Goal: Task Accomplishment & Management: Use online tool/utility

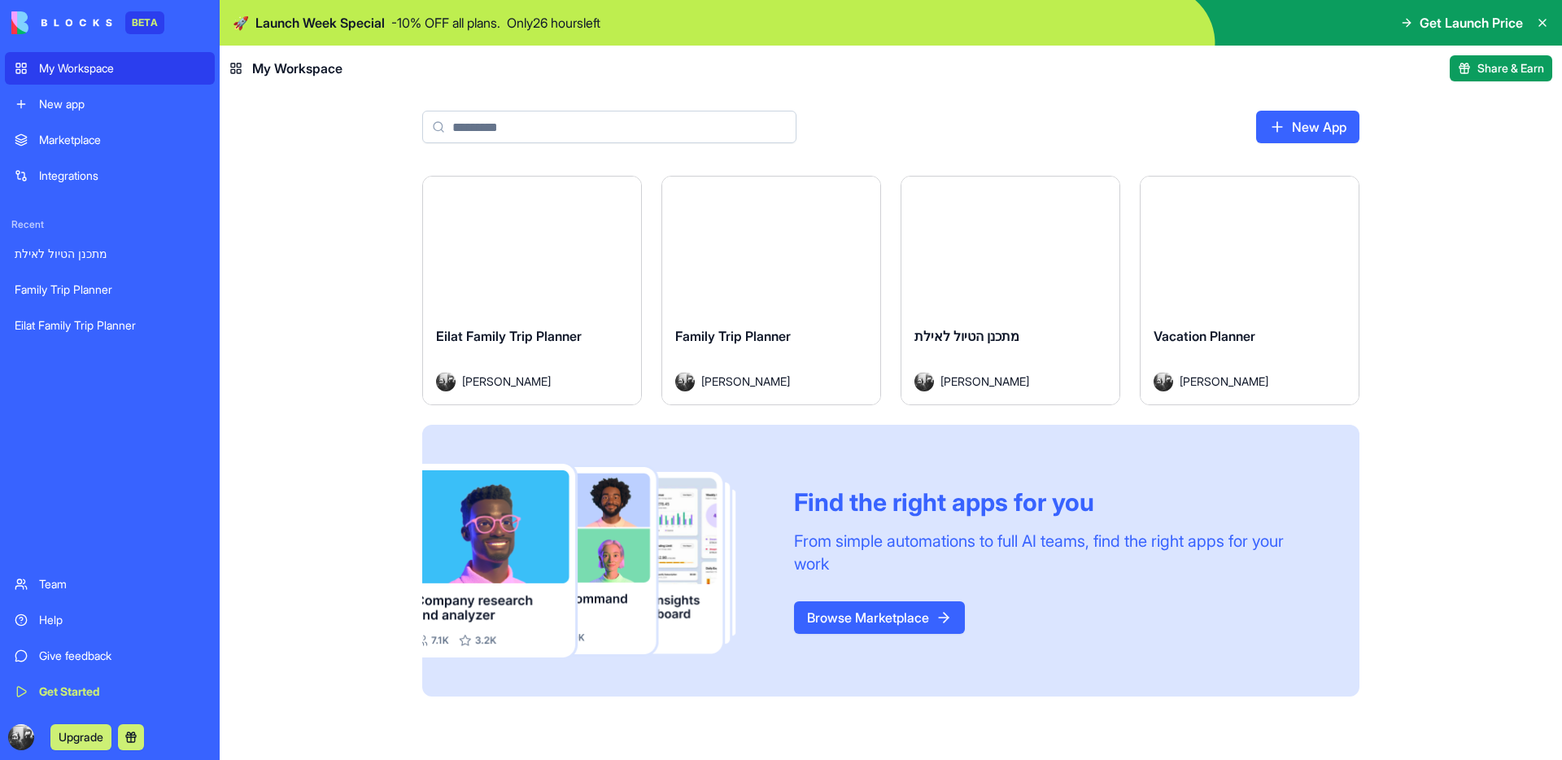
click at [526, 303] on div "Launch" at bounding box center [532, 245] width 218 height 137
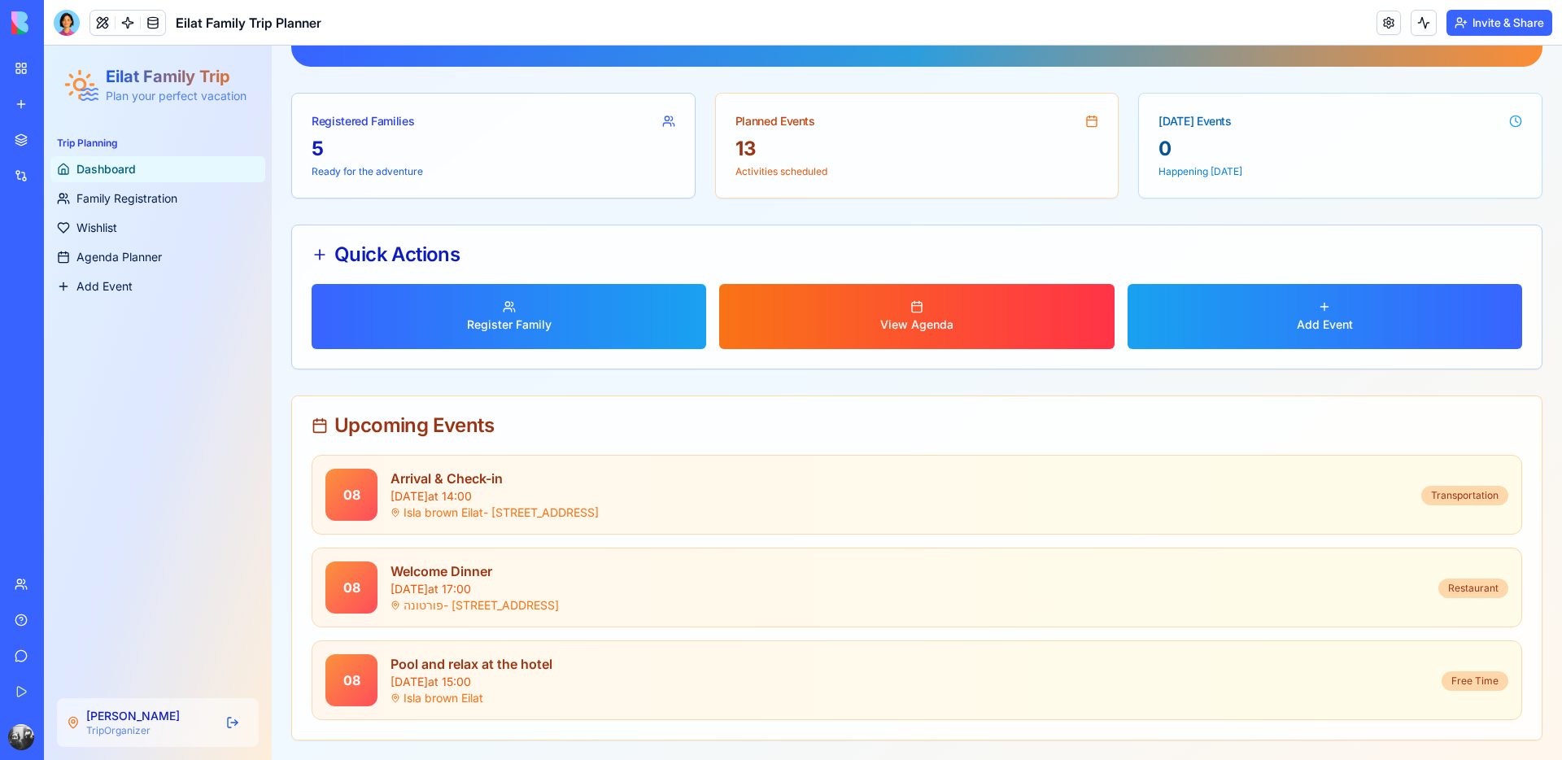
scroll to position [262, 0]
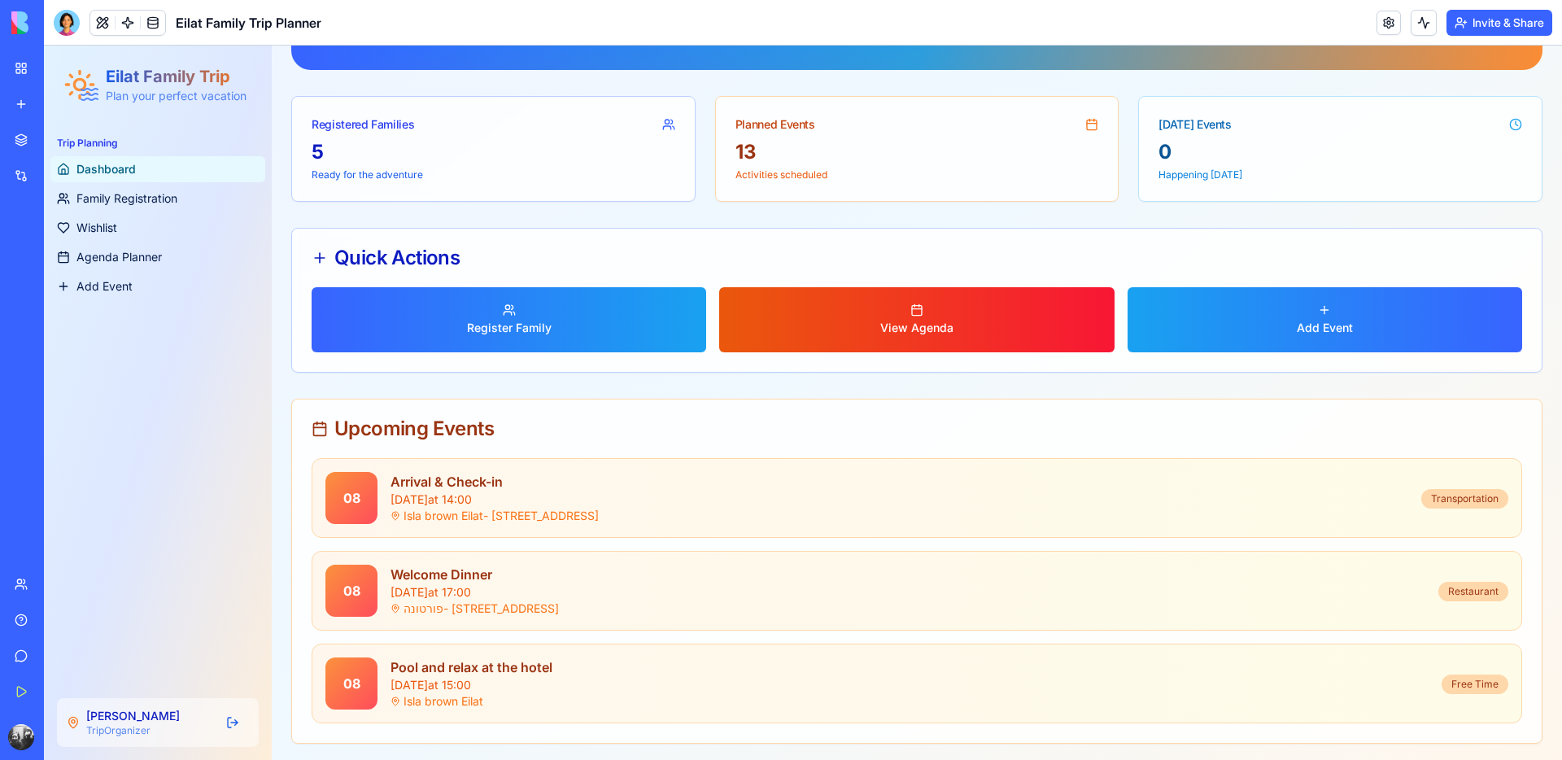
click at [916, 334] on div "View Agenda" at bounding box center [916, 328] width 73 height 16
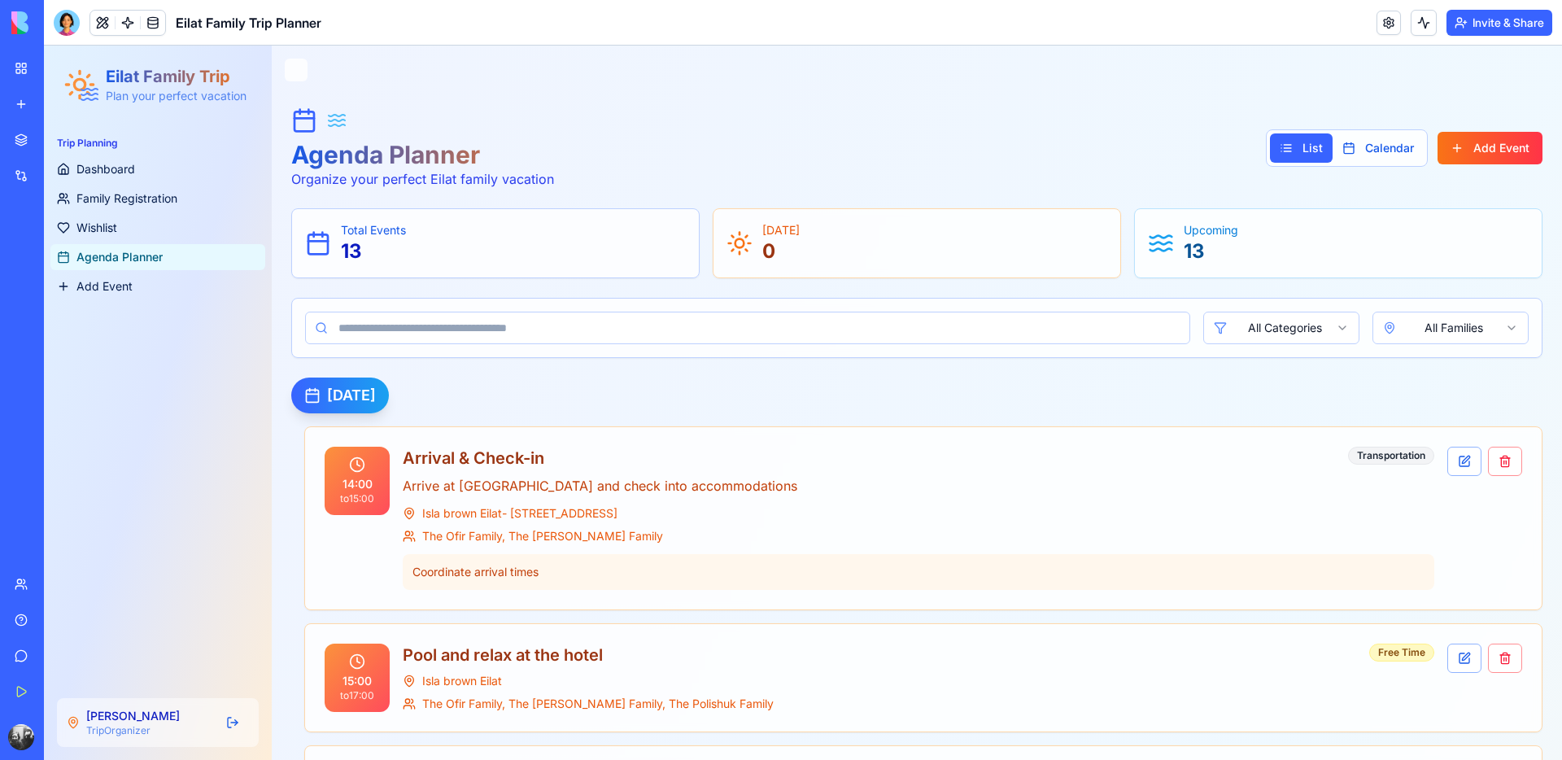
click at [1495, 26] on button "Invite & Share" at bounding box center [1499, 23] width 106 height 26
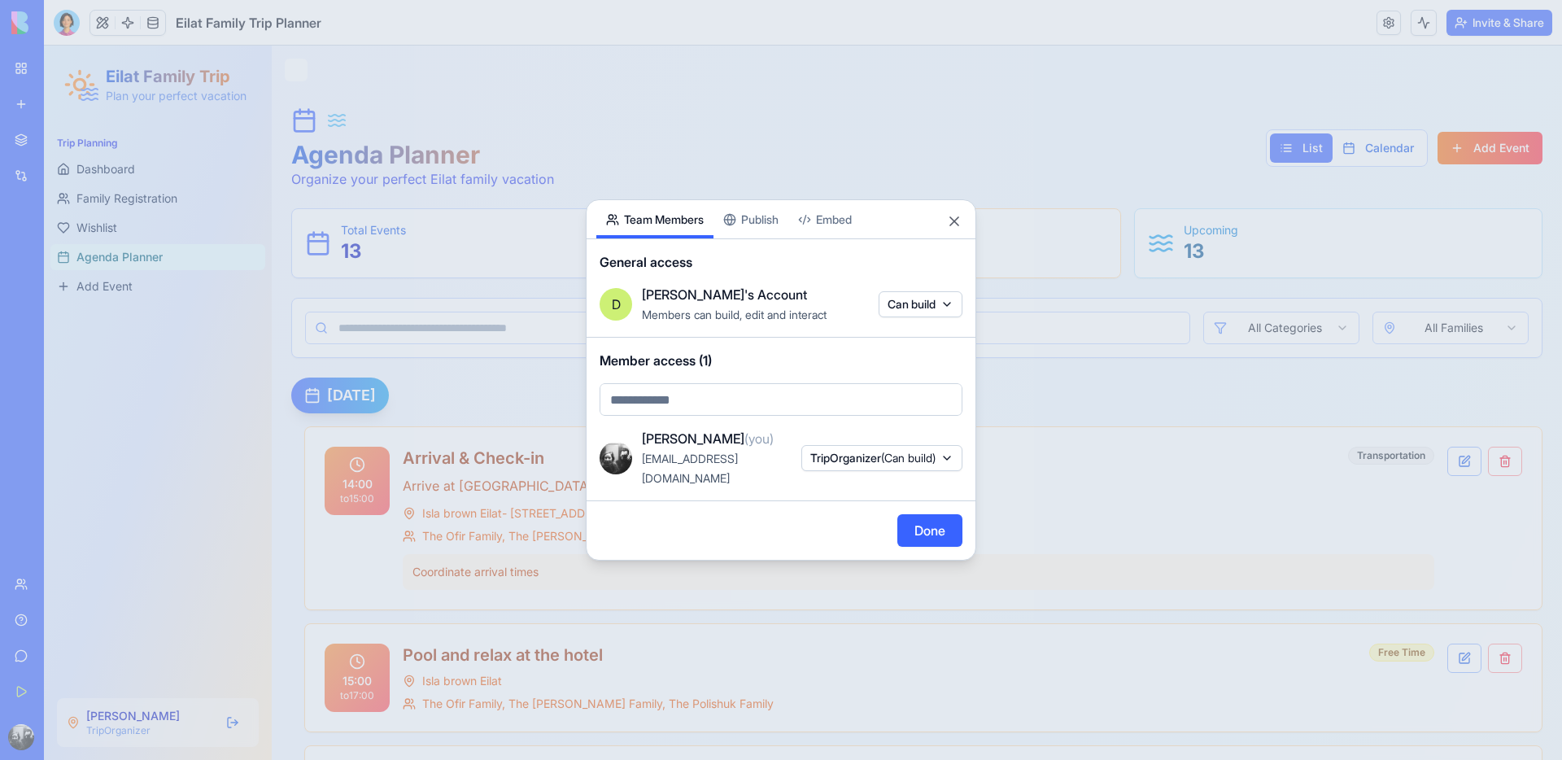
click at [902, 466] on button "TripOrganizer (Can build)" at bounding box center [881, 458] width 161 height 26
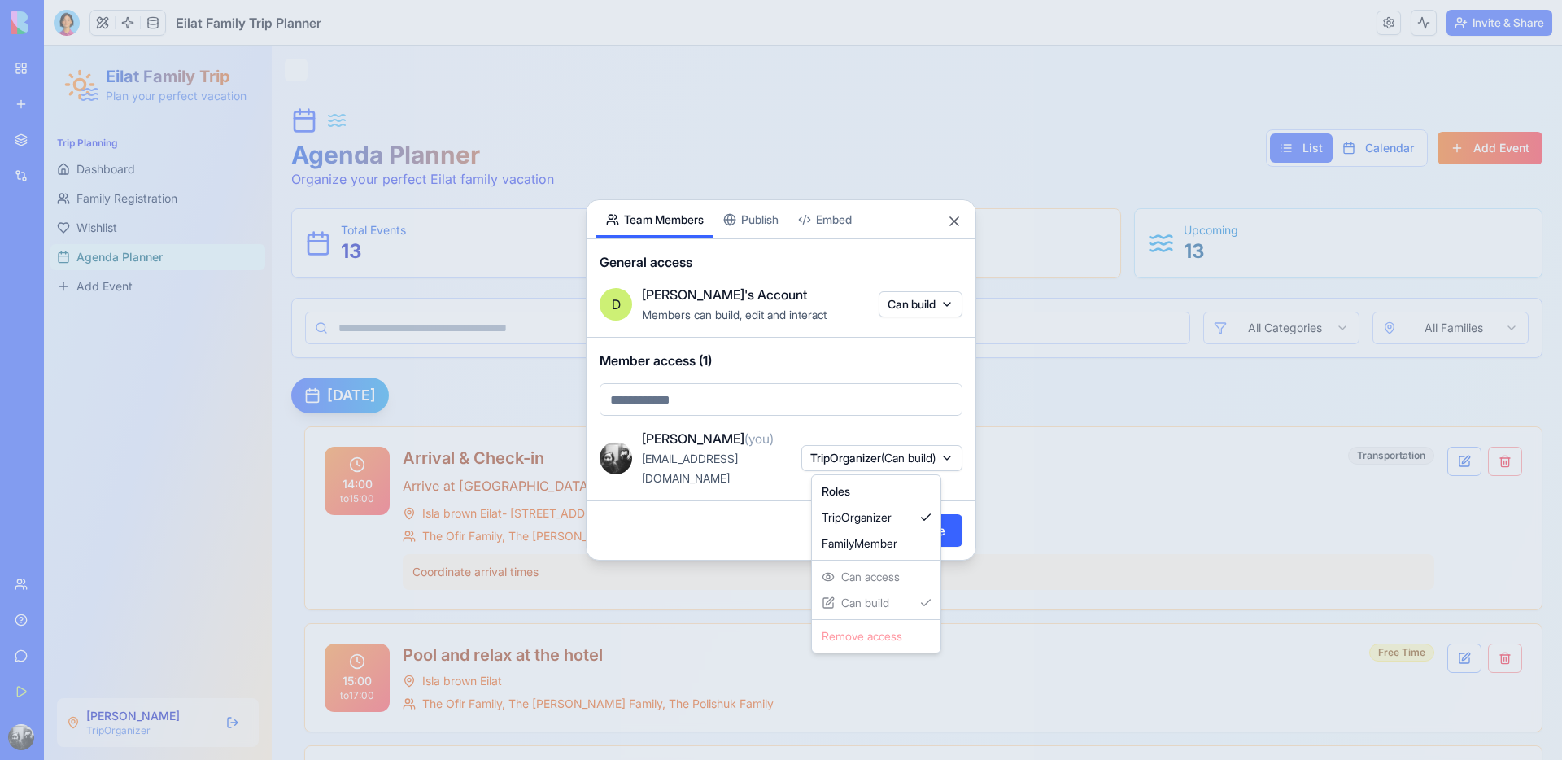
click at [765, 516] on div at bounding box center [781, 380] width 1562 height 760
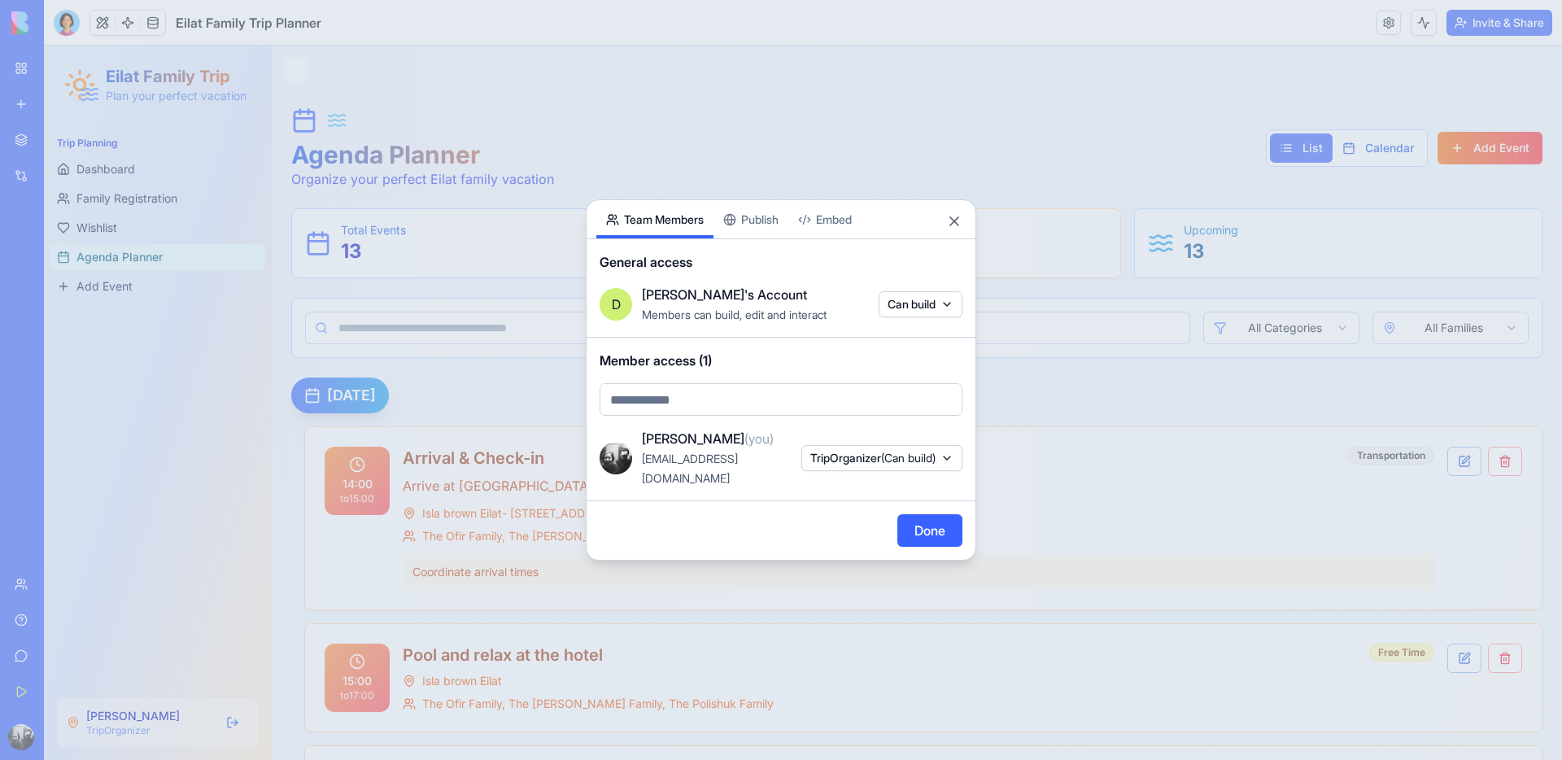
click at [853, 461] on span "TripOrganizer (Can build)" at bounding box center [872, 458] width 125 height 16
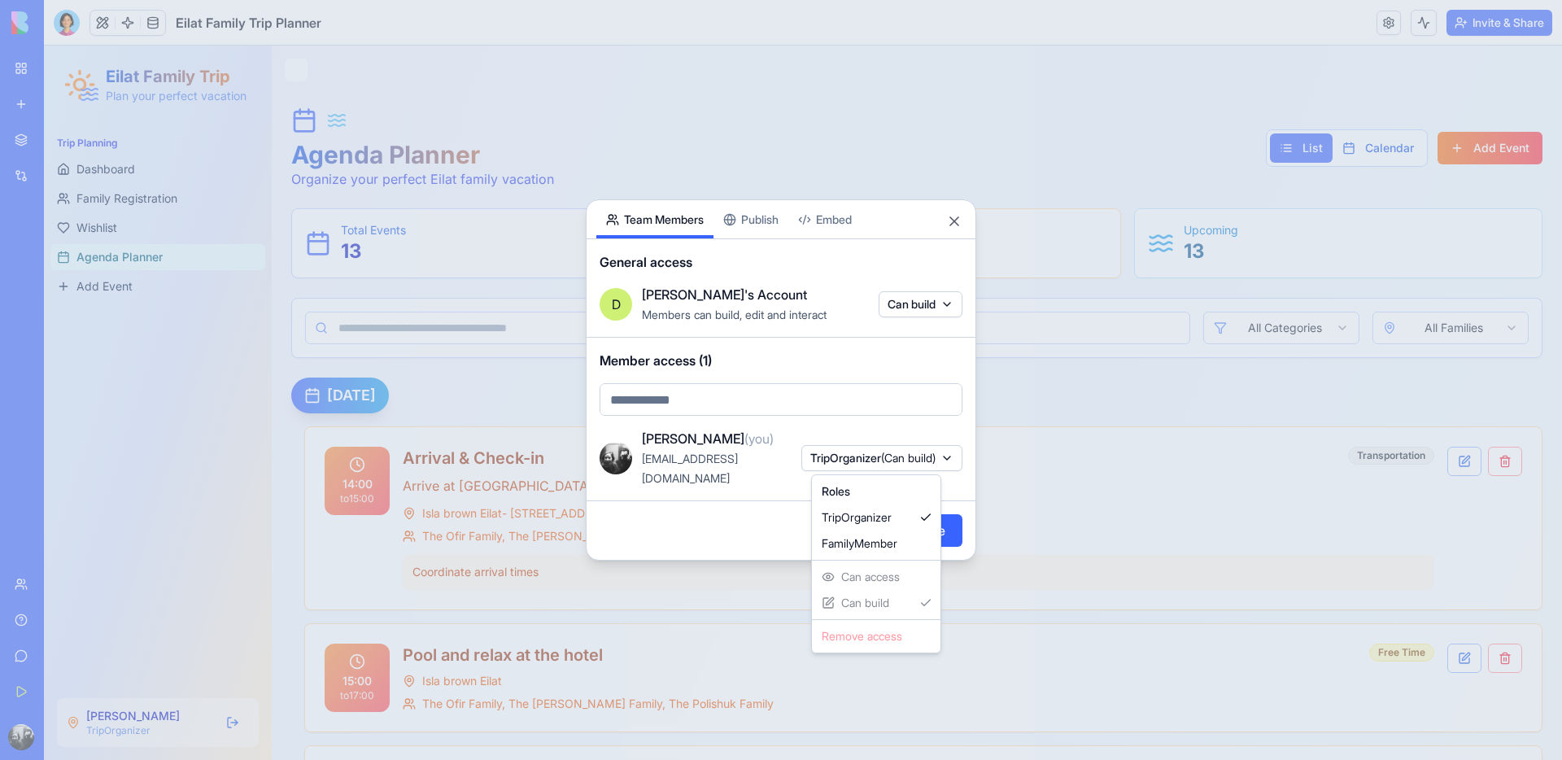
click at [757, 495] on div at bounding box center [781, 380] width 1562 height 760
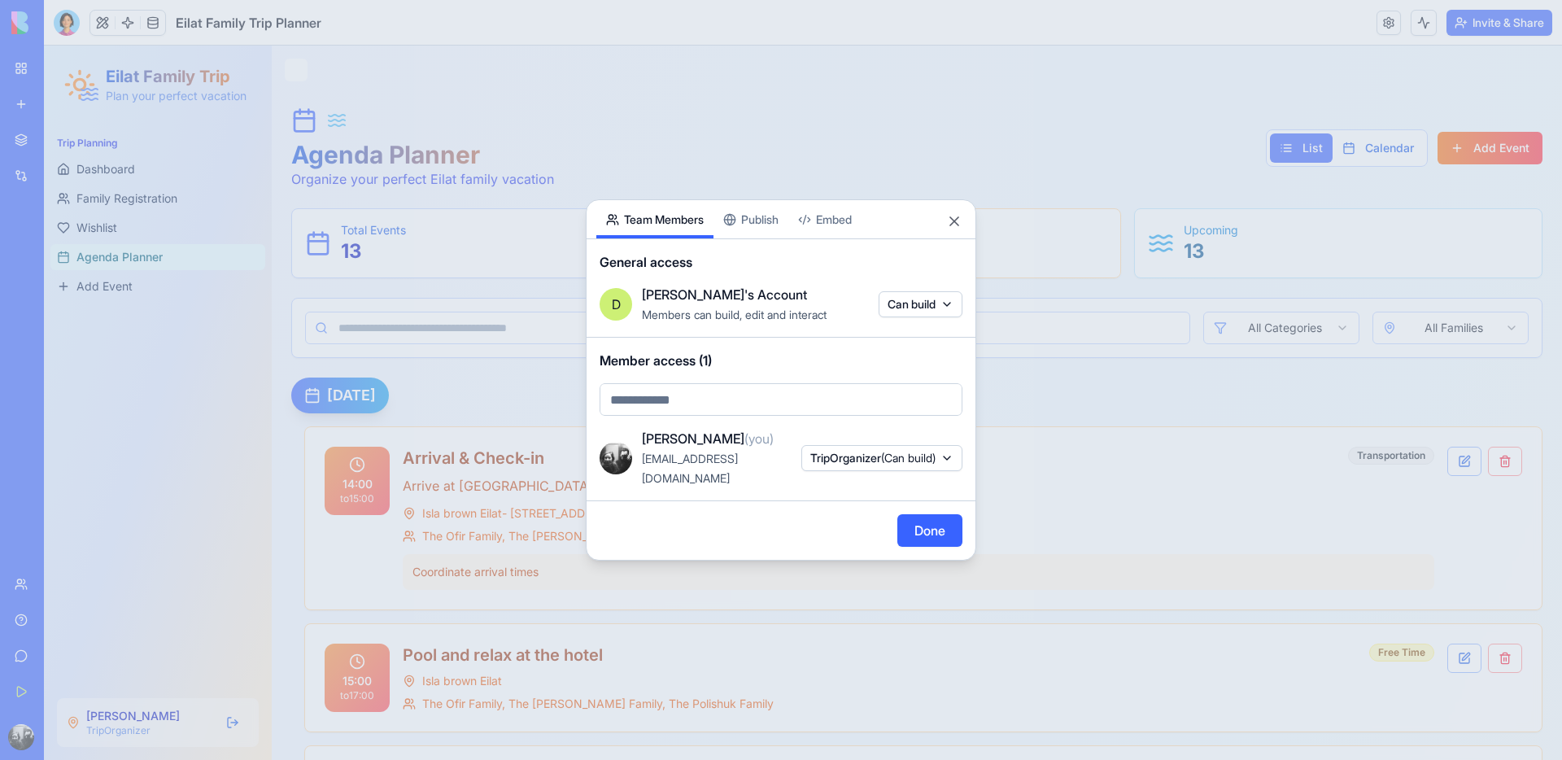
click at [834, 456] on span "TripOrganizer (Can build)" at bounding box center [872, 458] width 125 height 16
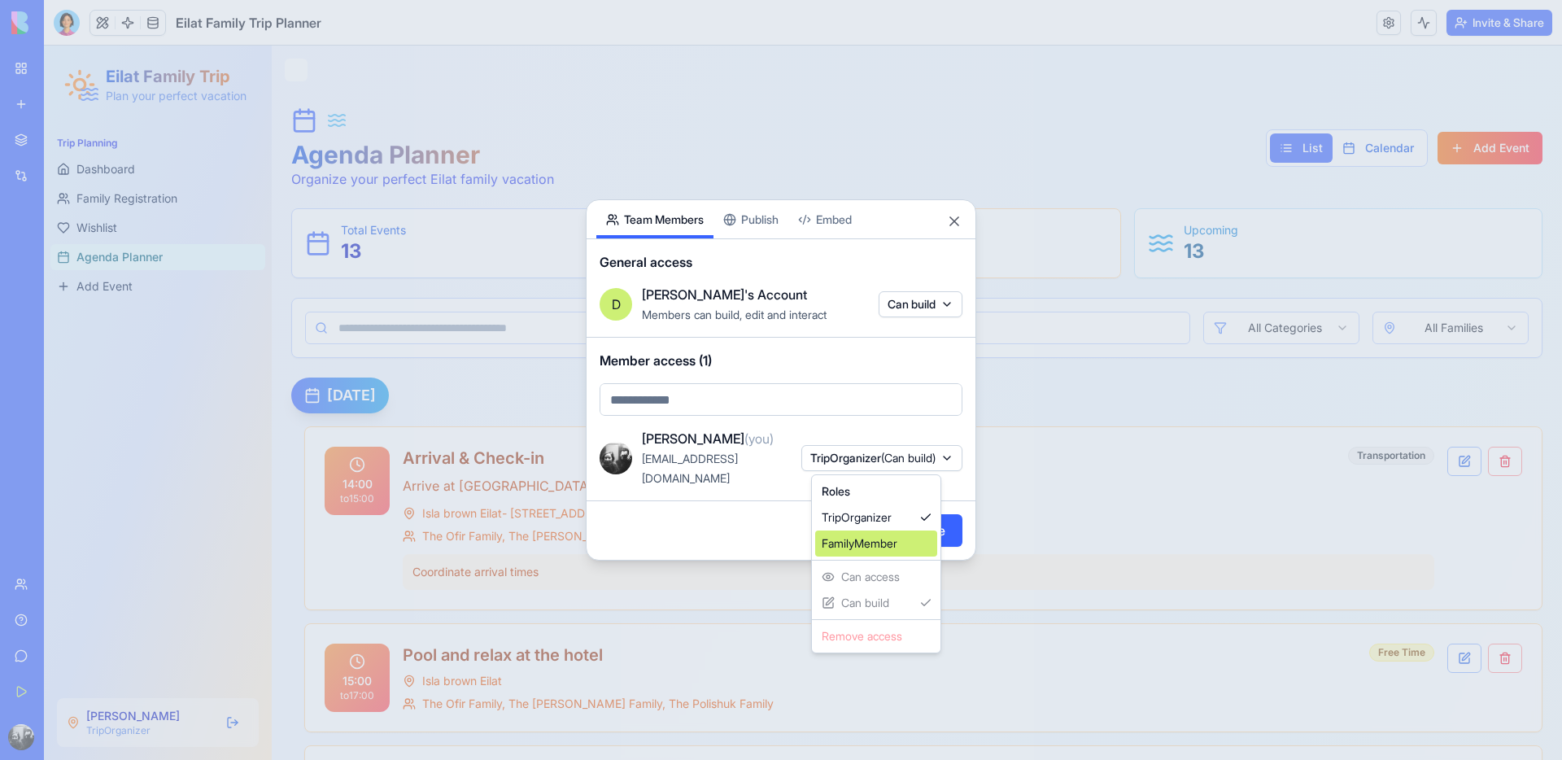
click at [873, 543] on div "FamilyMember" at bounding box center [876, 543] width 122 height 26
click at [747, 515] on div at bounding box center [781, 380] width 1562 height 760
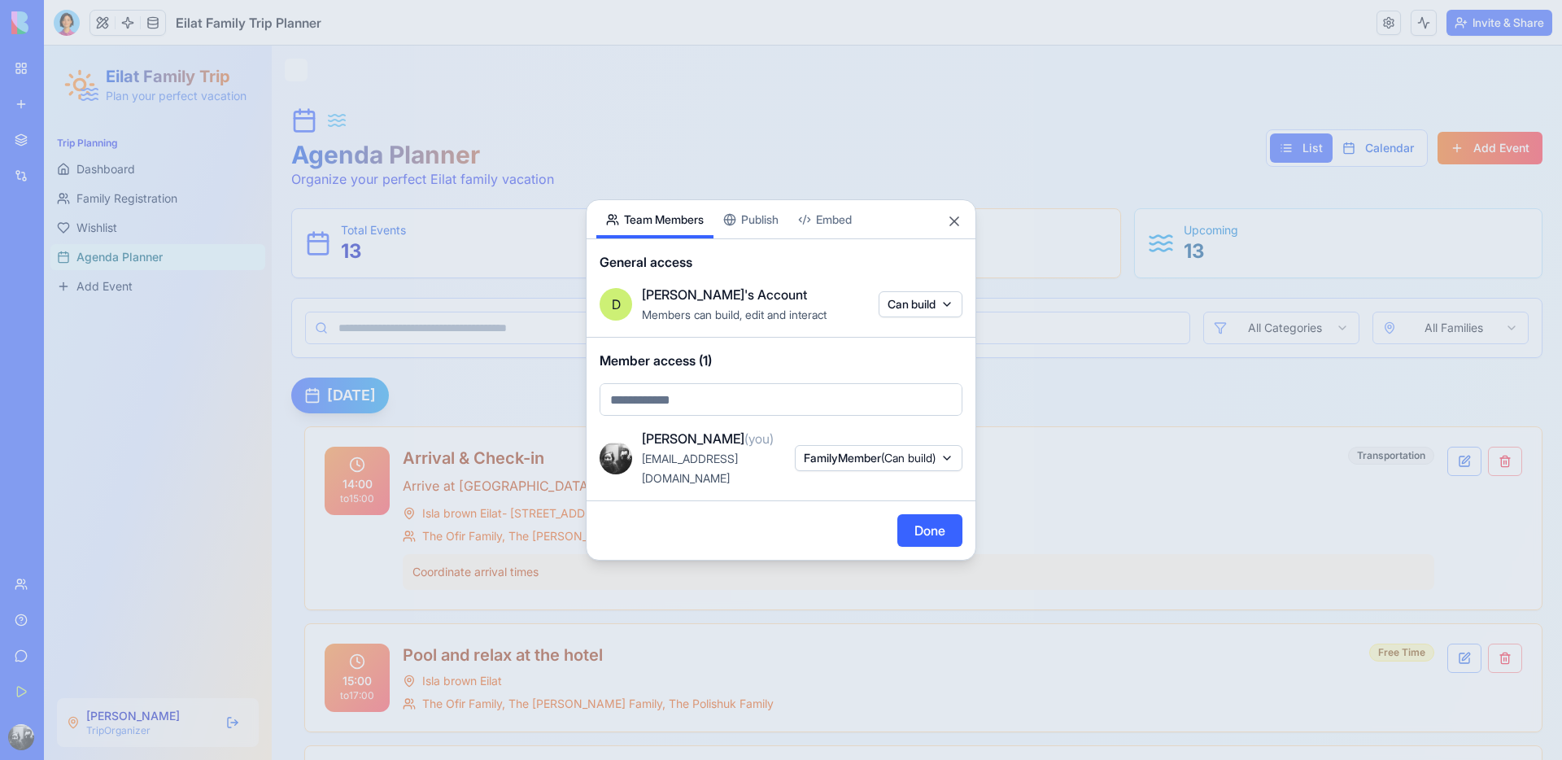
click at [940, 526] on button "Done" at bounding box center [929, 530] width 65 height 33
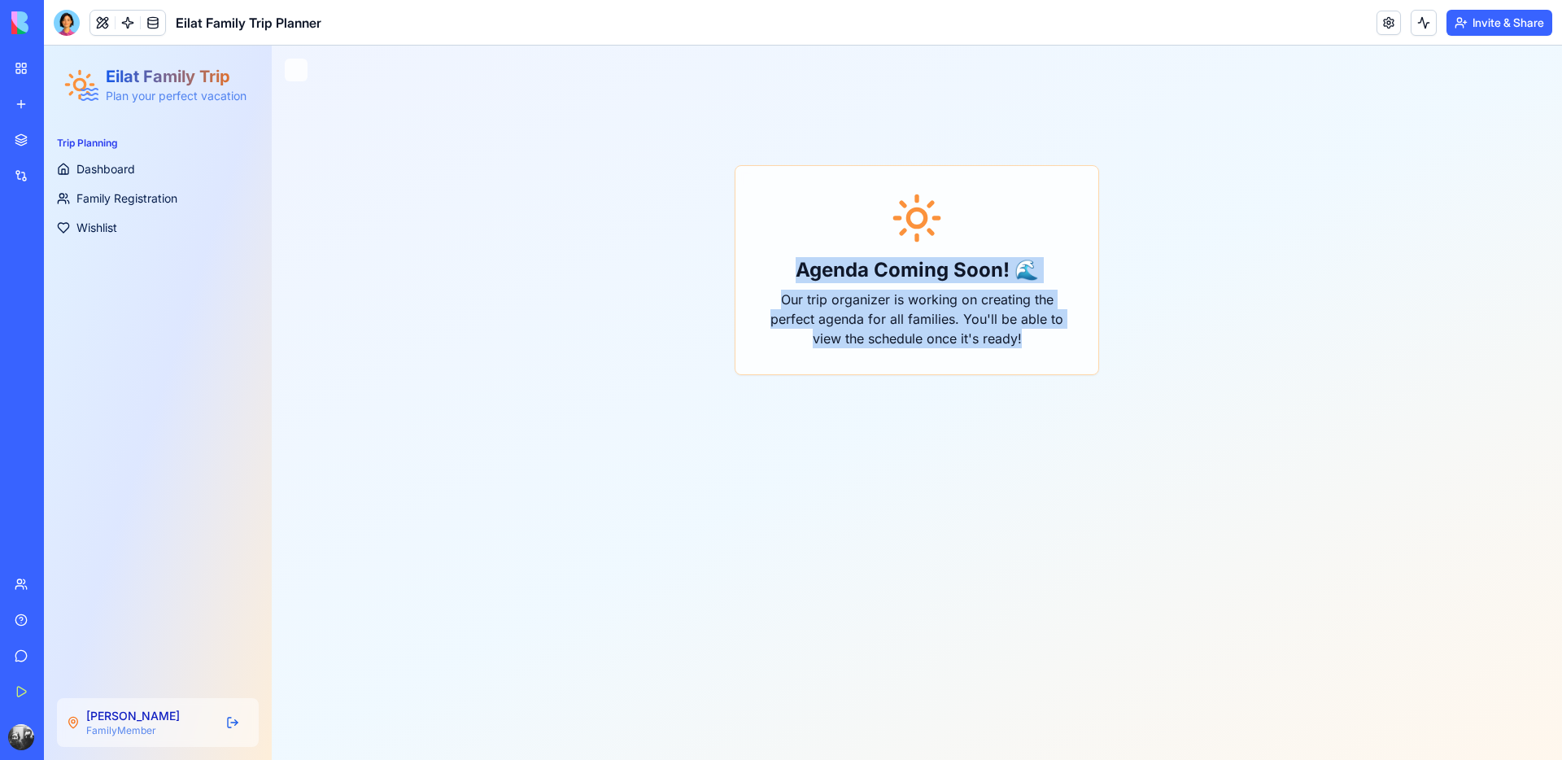
drag, startPoint x: 792, startPoint y: 264, endPoint x: 1034, endPoint y: 353, distance: 258.4
click at [1034, 353] on div "Agenda Coming Soon! 🌊 Our trip organizer is working on creating the perfect age…" at bounding box center [916, 270] width 363 height 208
click at [1034, 351] on div "Agenda Coming Soon! 🌊 Our trip organizer is working on creating the perfect age…" at bounding box center [916, 270] width 363 height 208
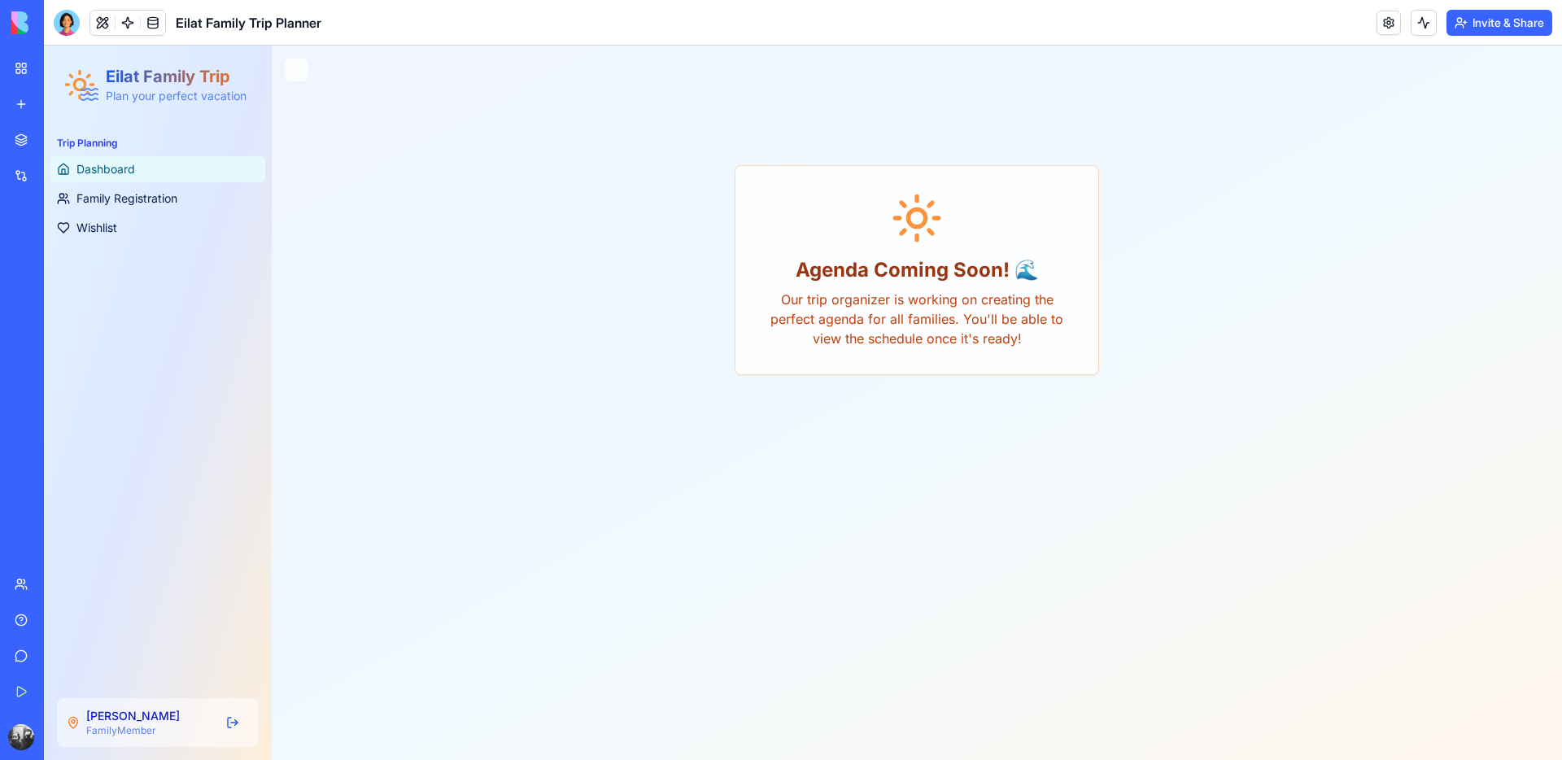
click at [123, 177] on link "Dashboard" at bounding box center [157, 169] width 215 height 26
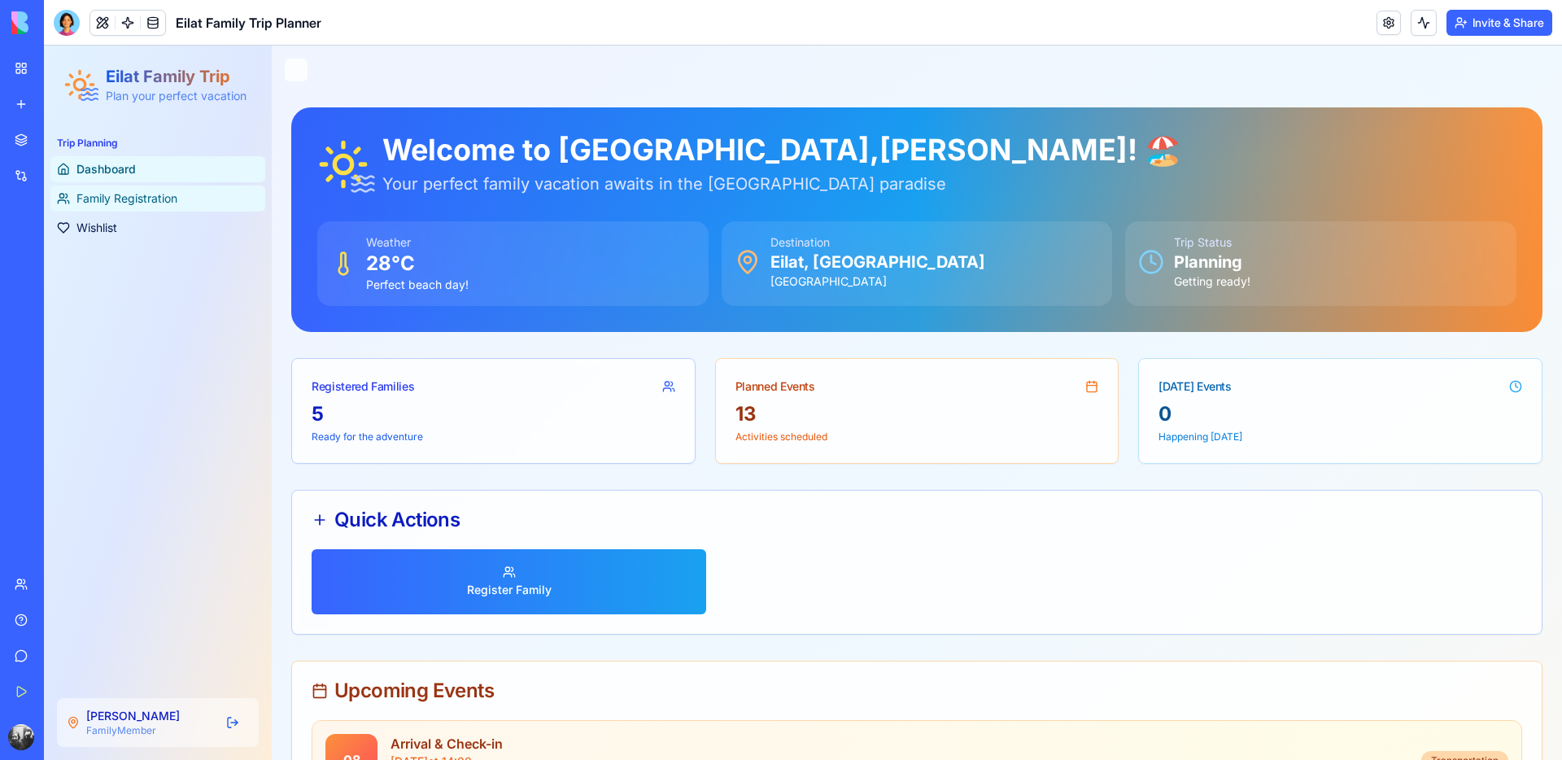
click at [141, 205] on span "Family Registration" at bounding box center [126, 198] width 101 height 16
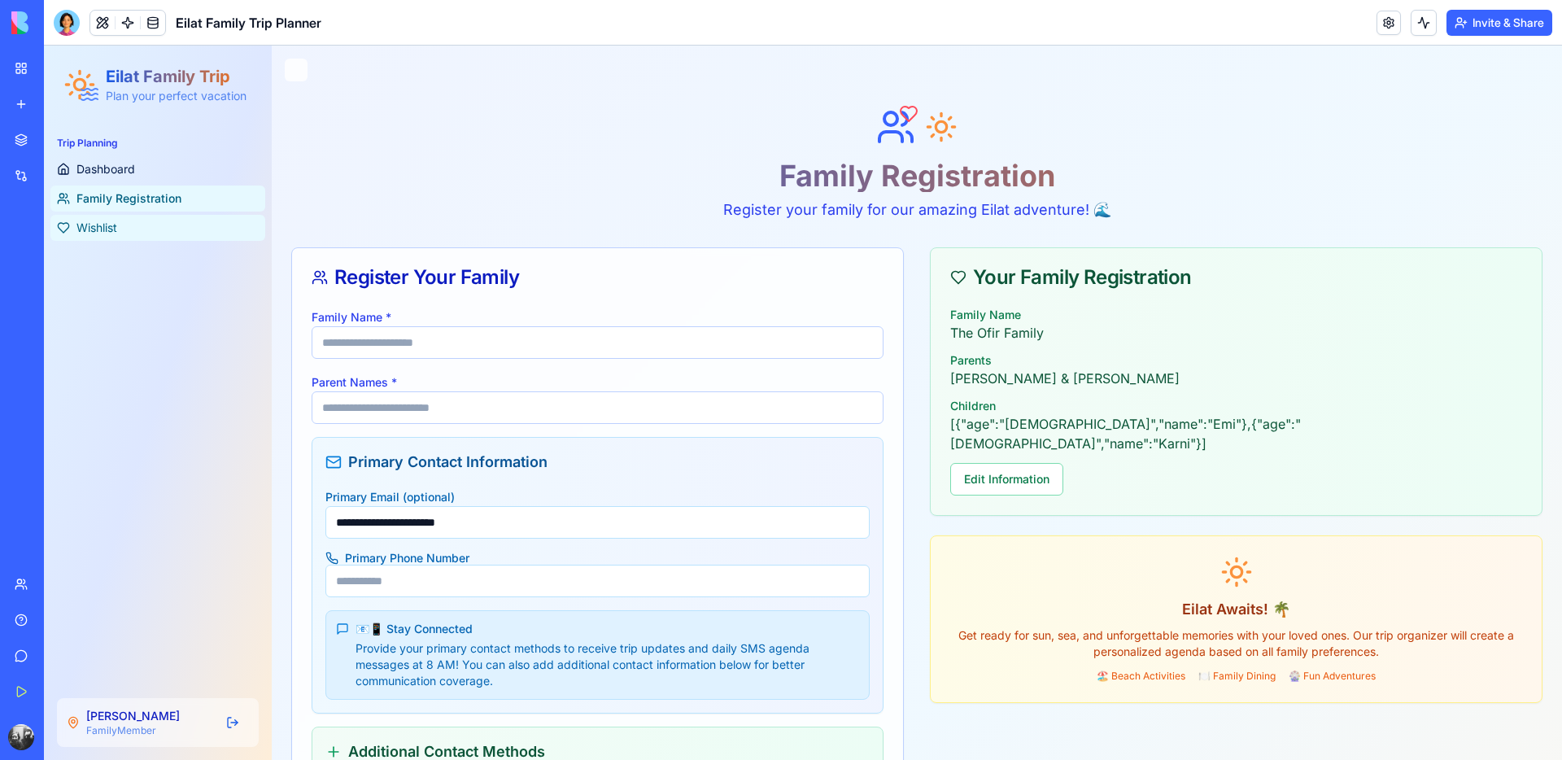
click at [111, 230] on span "Wishlist" at bounding box center [96, 228] width 41 height 16
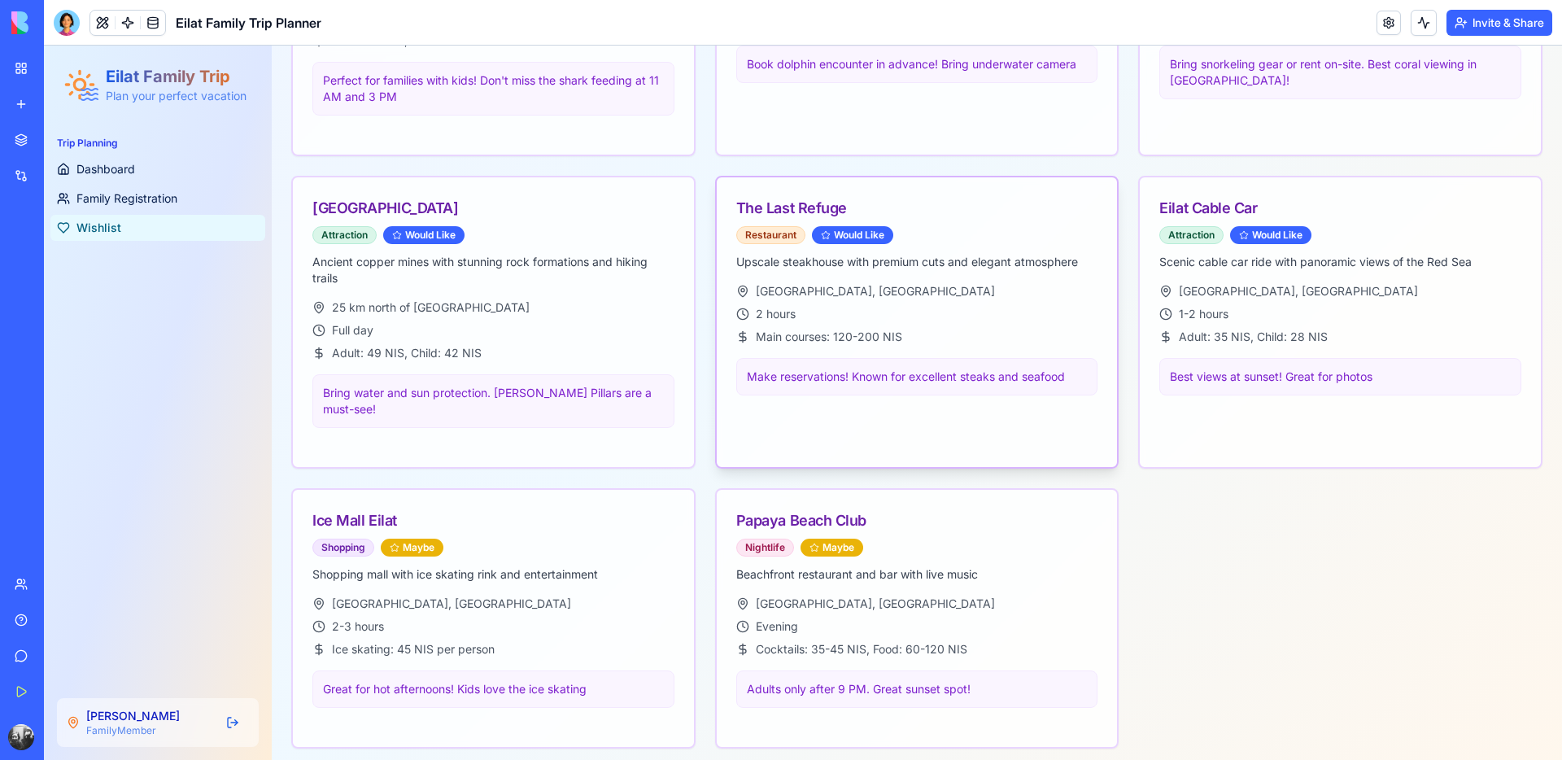
scroll to position [555, 0]
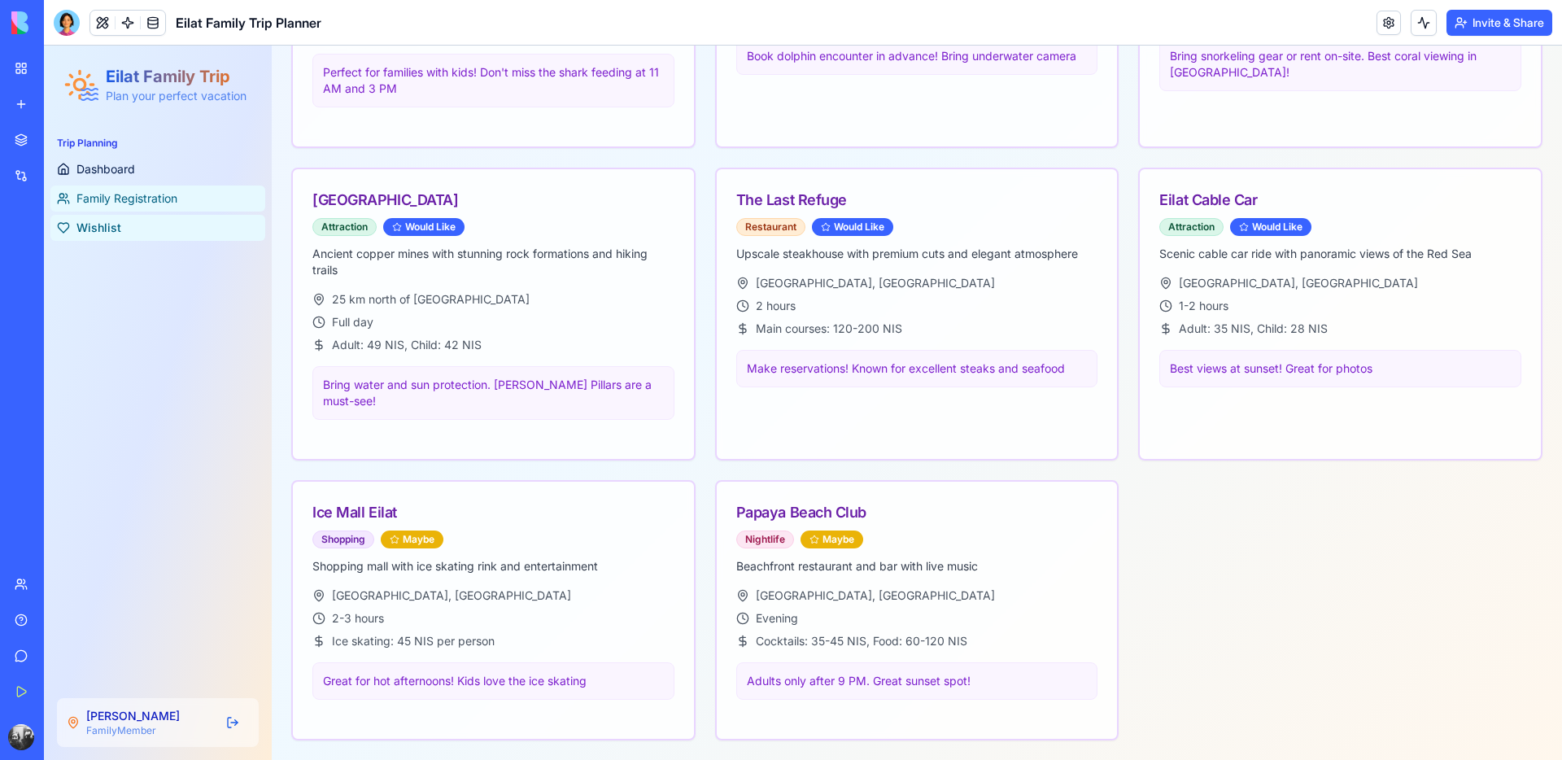
click at [171, 207] on link "Family Registration" at bounding box center [157, 198] width 215 height 26
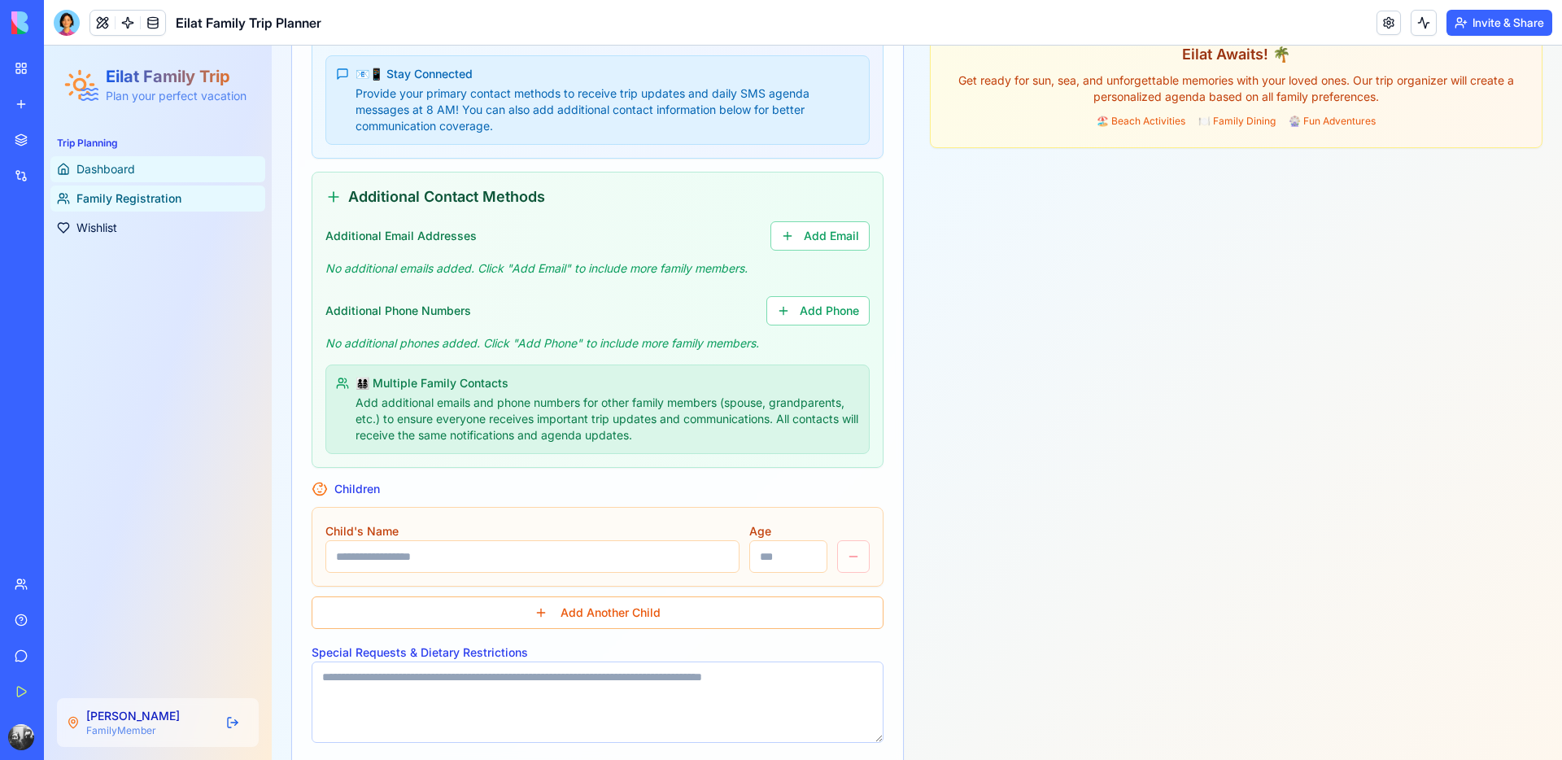
click at [119, 171] on span "Dashboard" at bounding box center [105, 169] width 59 height 16
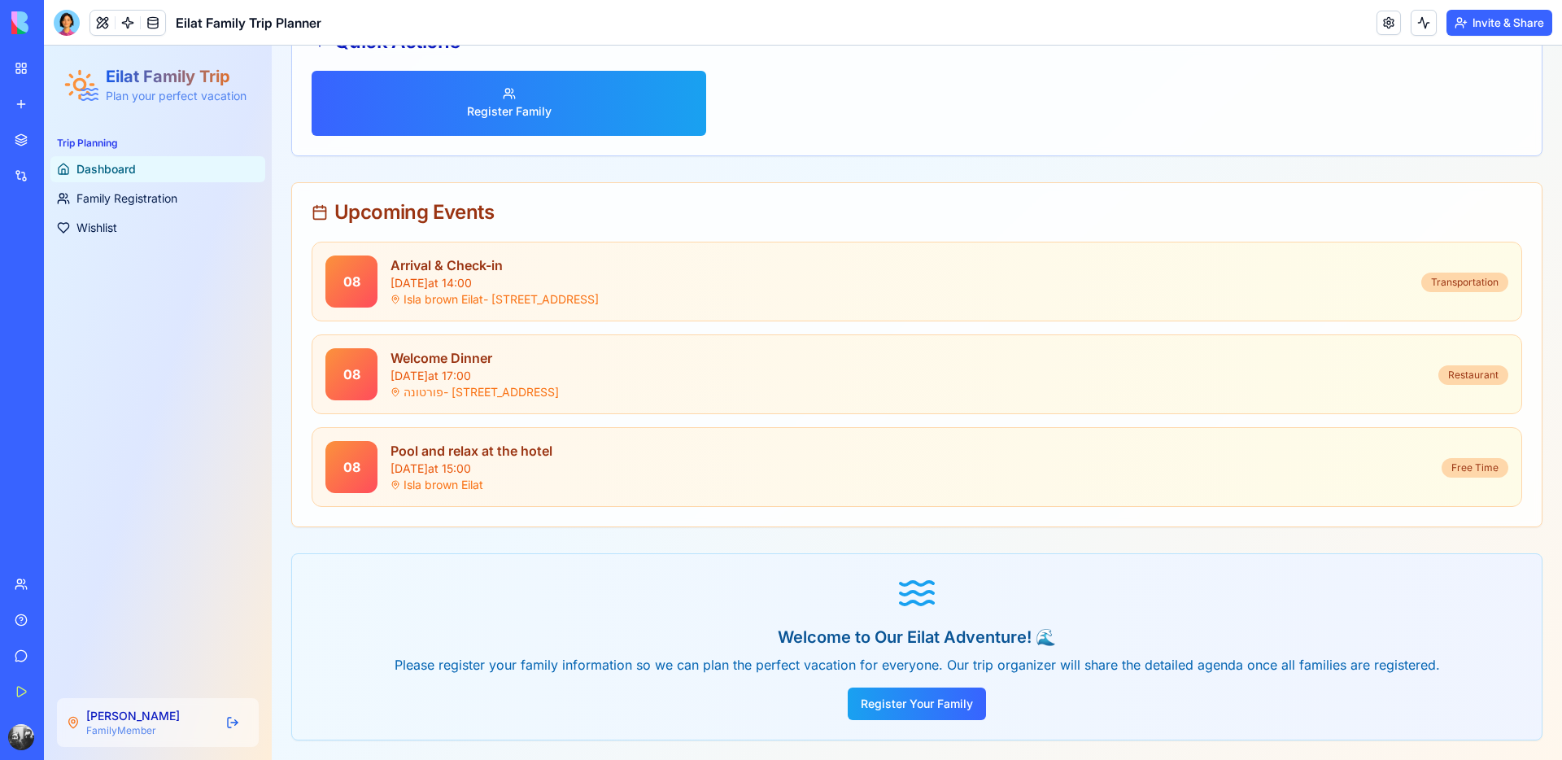
scroll to position [478, 0]
click at [1510, 24] on button "Invite & Share" at bounding box center [1499, 23] width 106 height 26
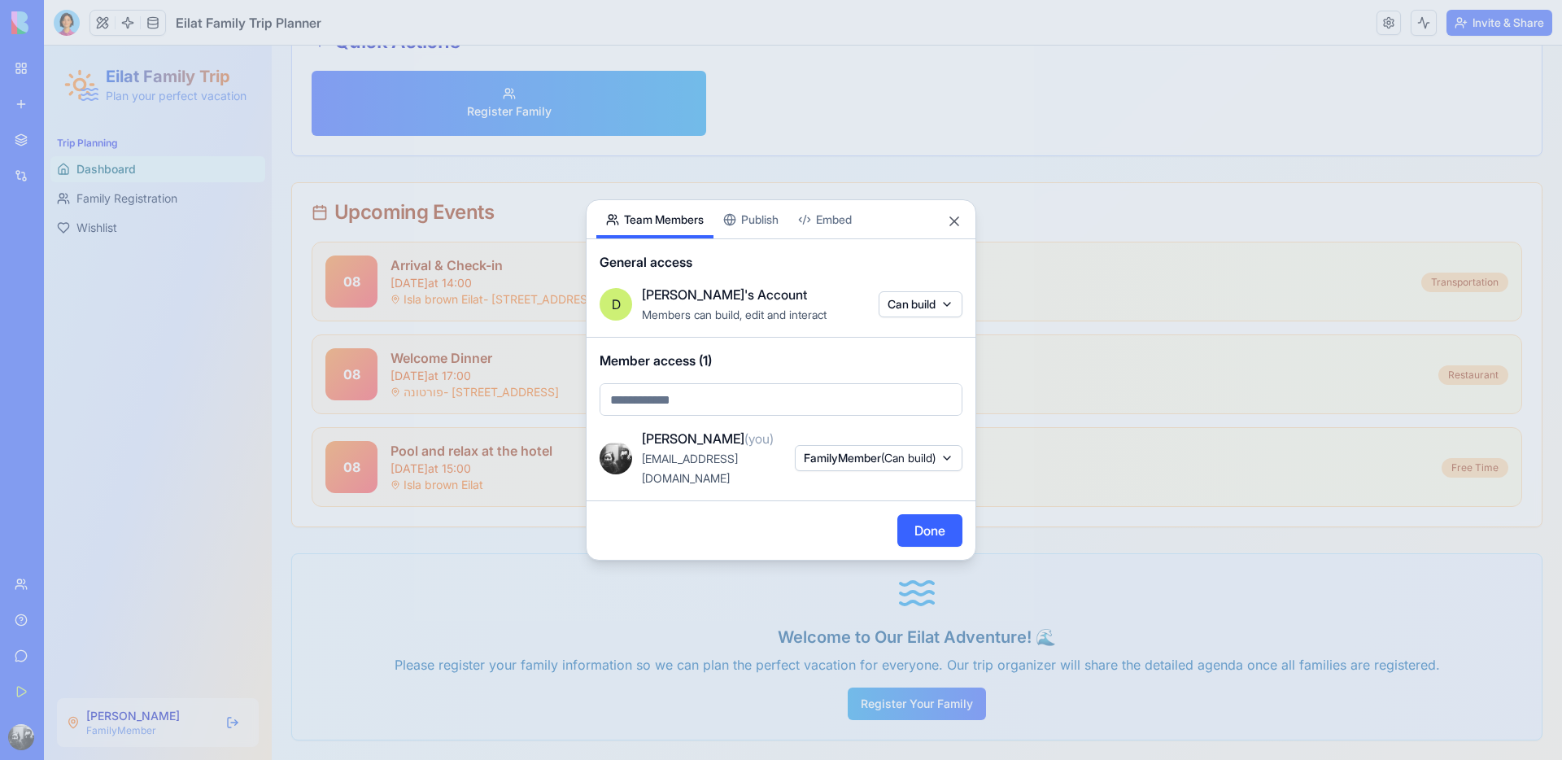
click at [881, 455] on span "(Can build)" at bounding box center [908, 458] width 55 height 14
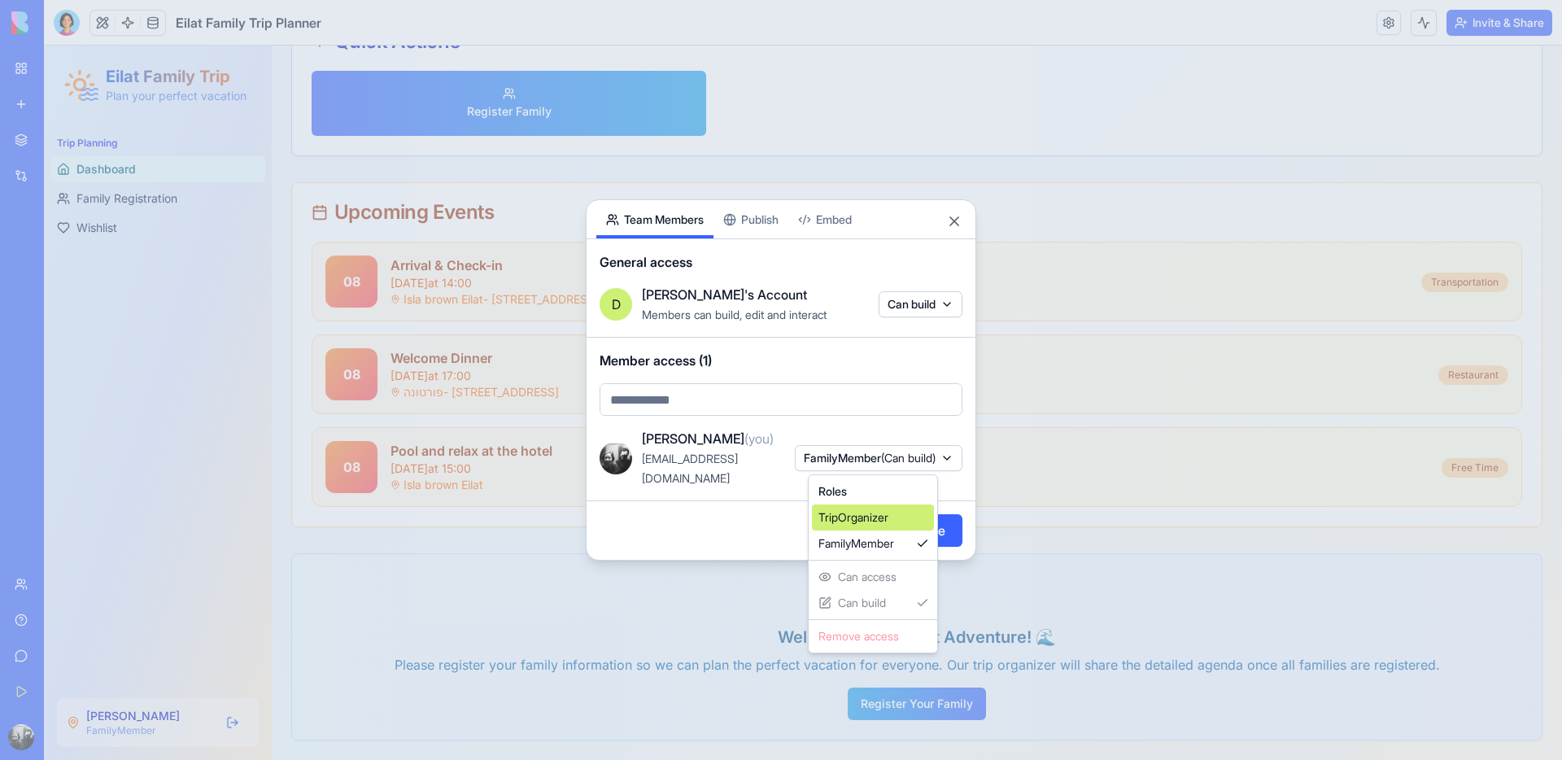
click at [861, 518] on div "TripOrganizer" at bounding box center [873, 517] width 122 height 26
click at [755, 523] on div at bounding box center [781, 380] width 1562 height 760
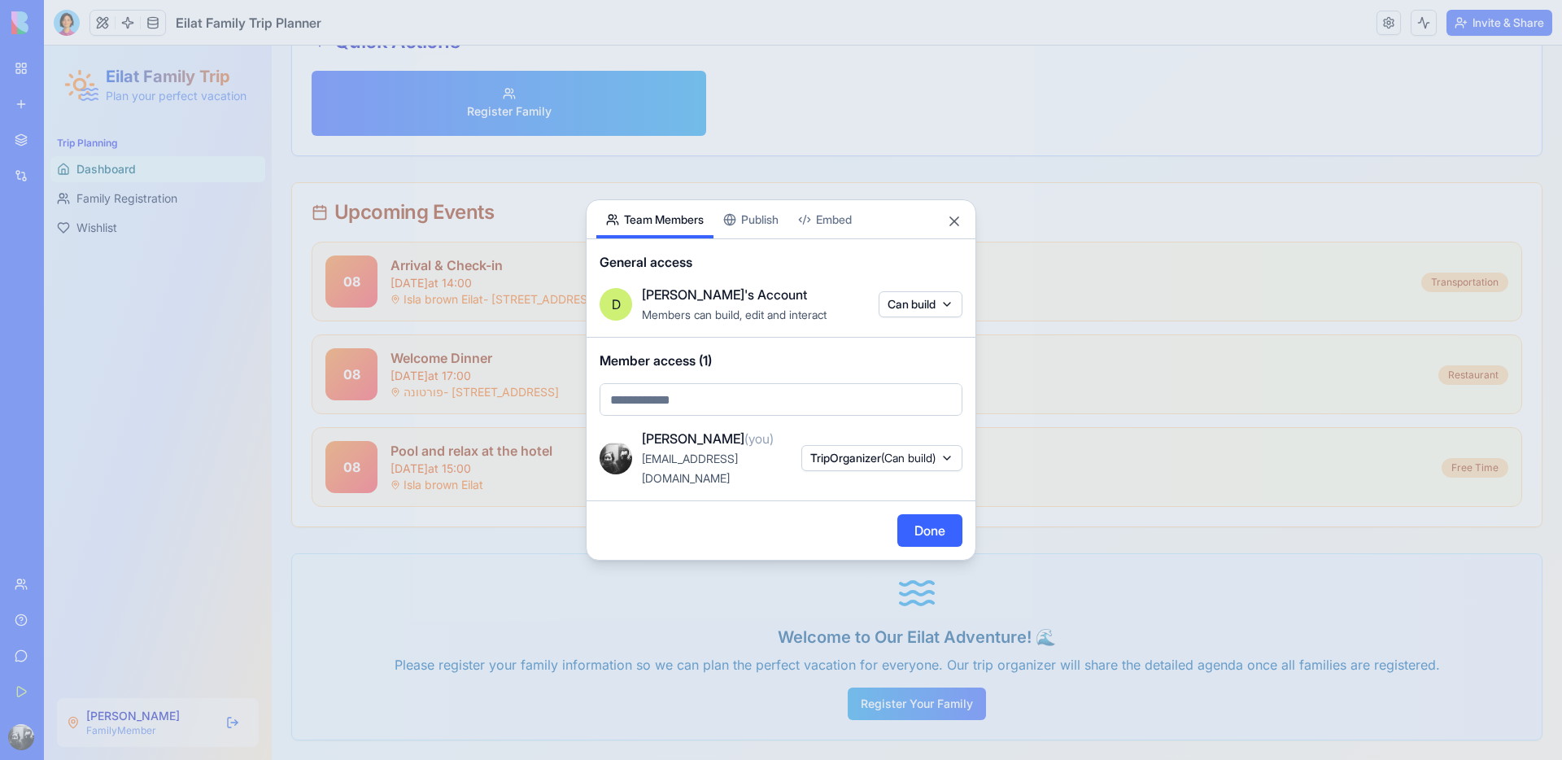
click at [927, 522] on button "Done" at bounding box center [929, 530] width 65 height 33
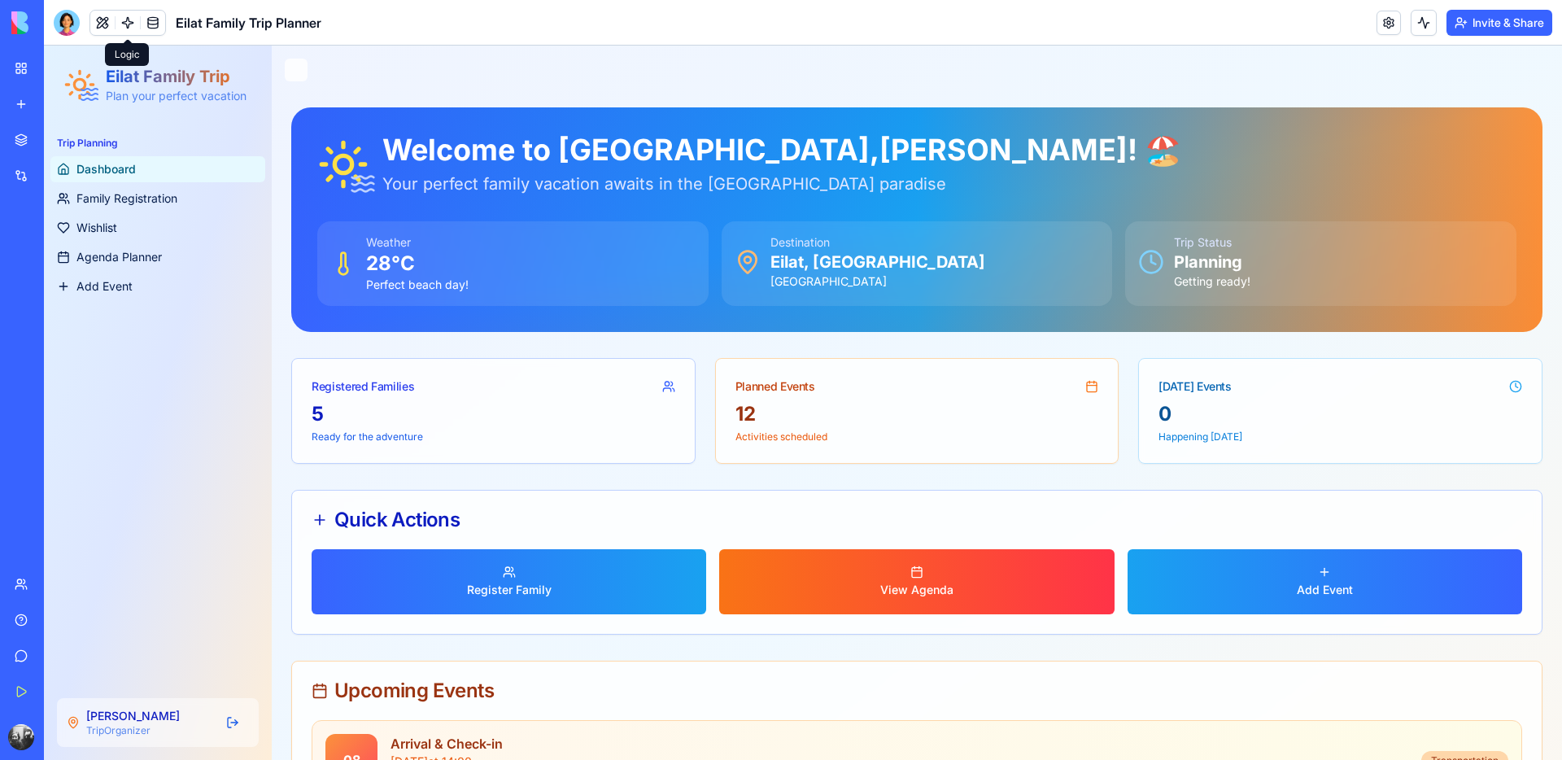
click at [134, 25] on link at bounding box center [128, 23] width 24 height 24
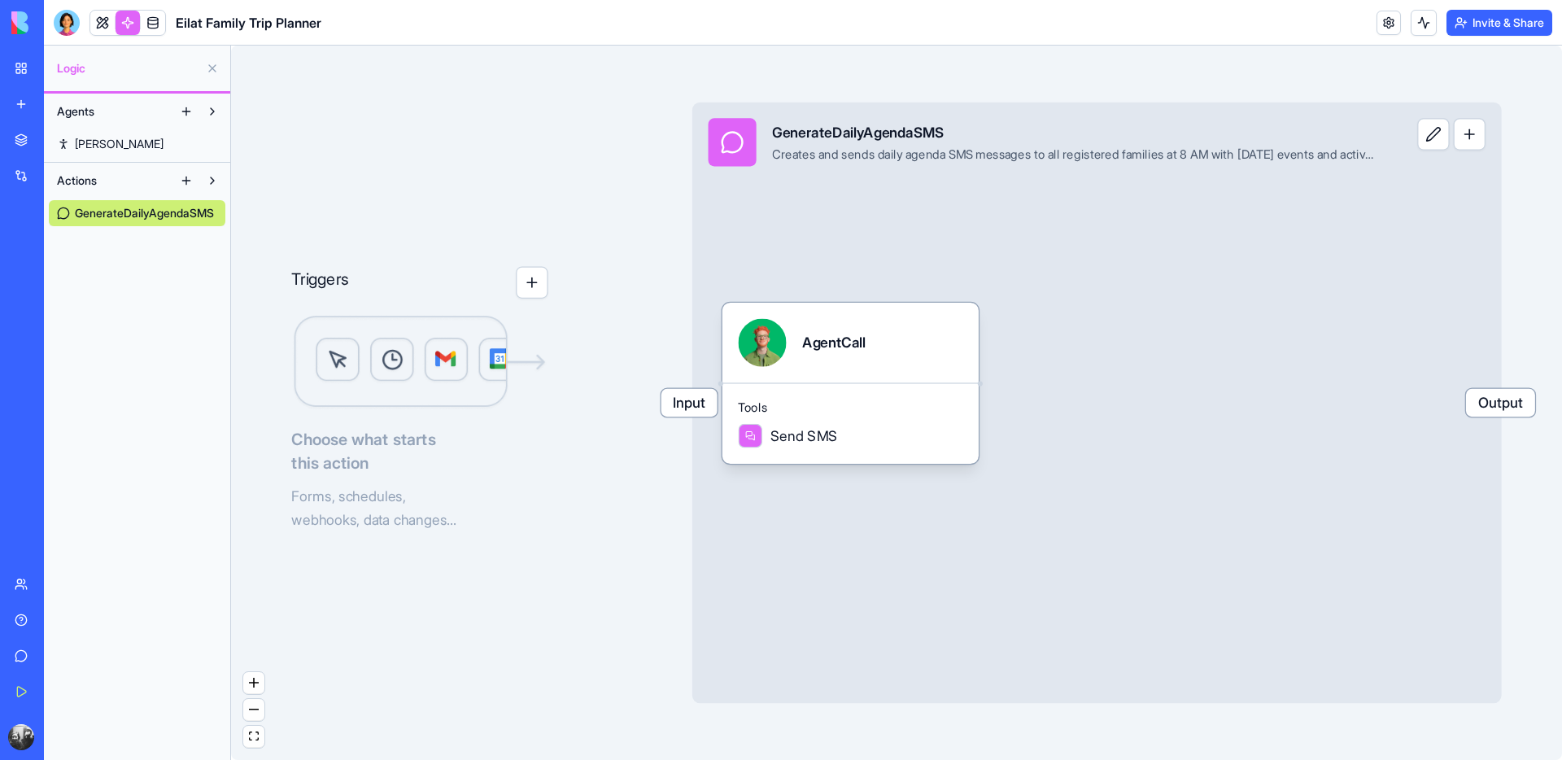
click at [85, 143] on span "[PERSON_NAME]" at bounding box center [119, 144] width 89 height 16
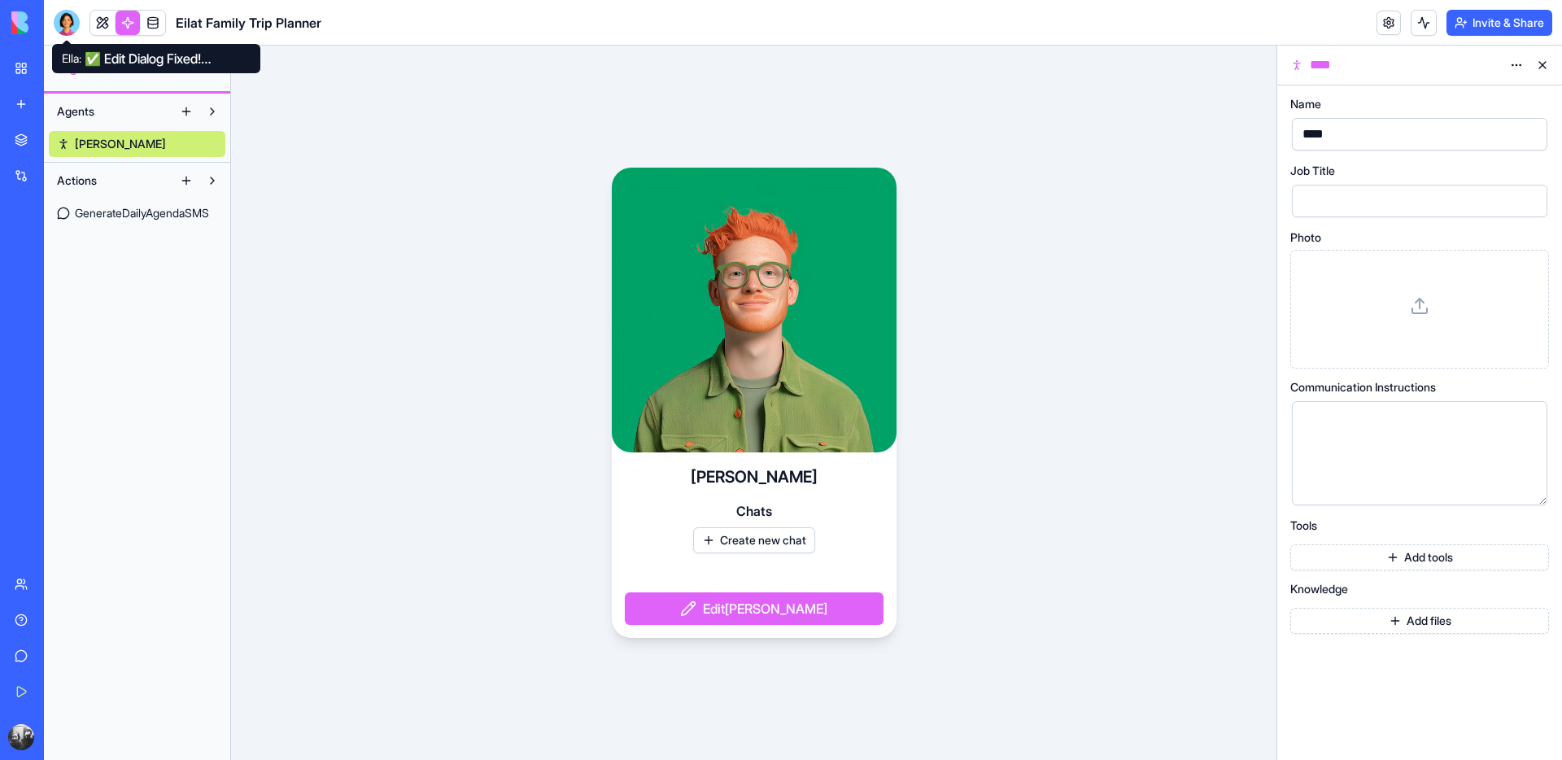
click at [67, 24] on div at bounding box center [67, 23] width 26 height 26
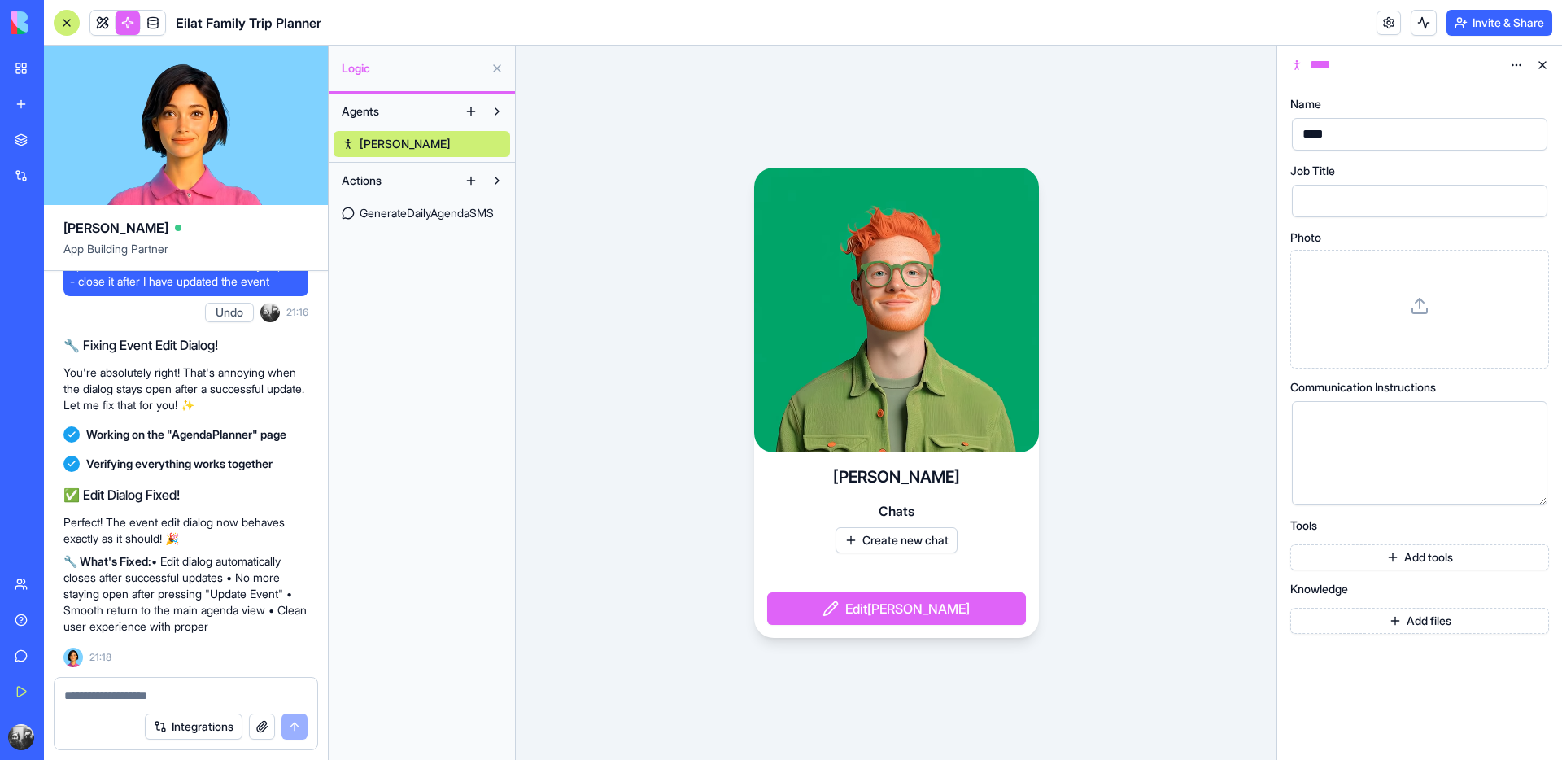
click at [433, 217] on span "GenerateDailyAgendaSMS" at bounding box center [427, 213] width 134 height 16
